Goal: Information Seeking & Learning: Learn about a topic

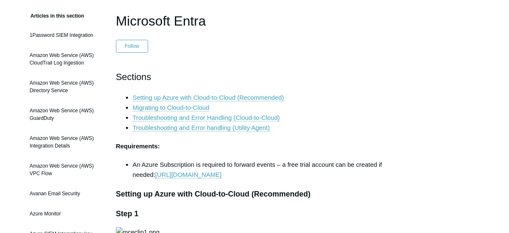
scroll to position [64, 0]
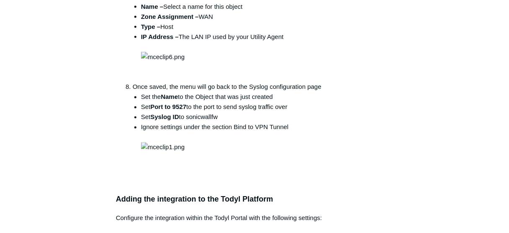
scroll to position [1132, 0]
